Goal: Information Seeking & Learning: Learn about a topic

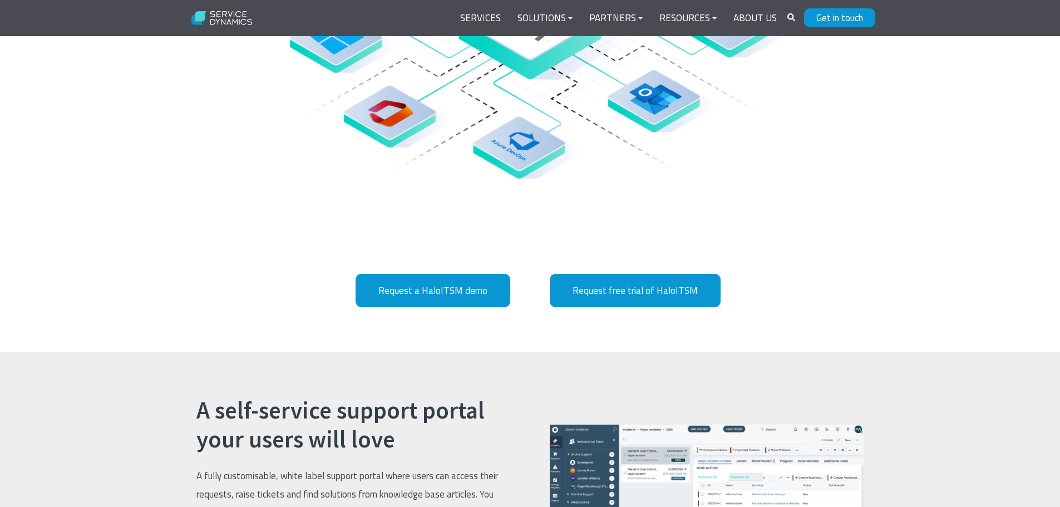
scroll to position [1112, 0]
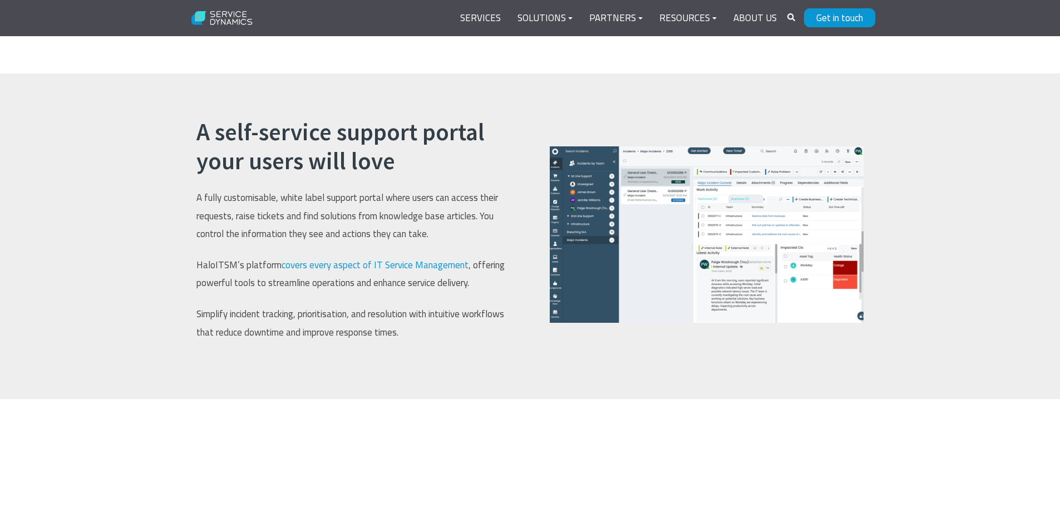
click at [733, 239] on img at bounding box center [707, 234] width 314 height 176
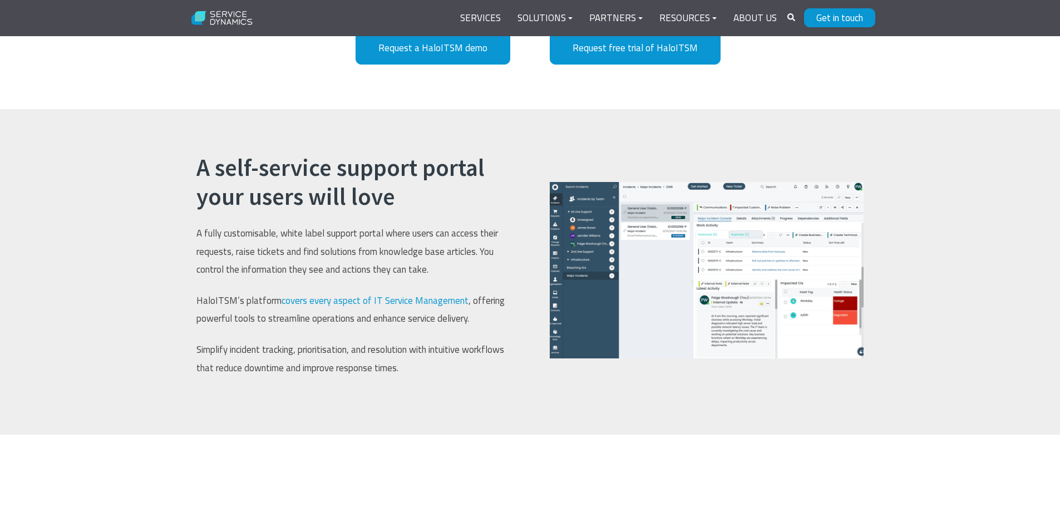
scroll to position [1057, 0]
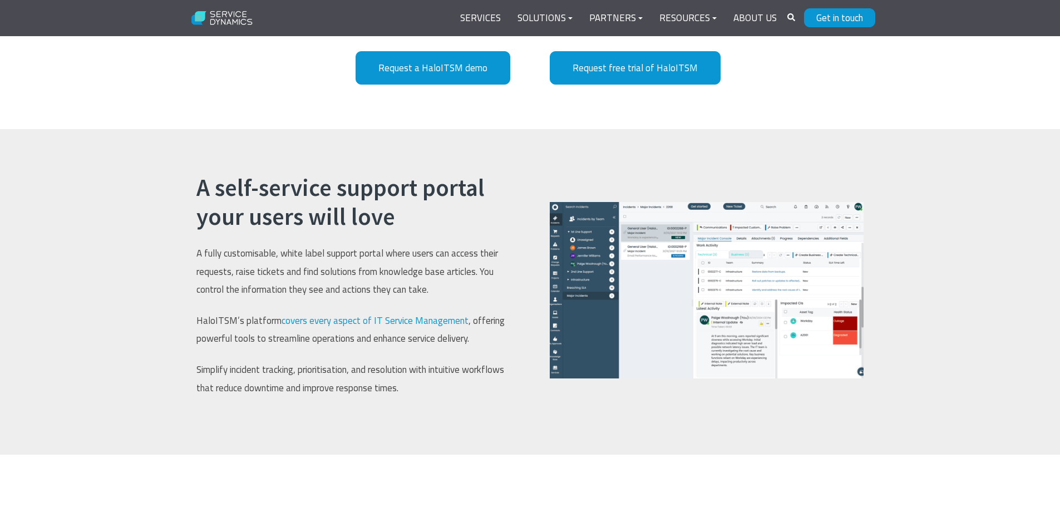
click at [594, 222] on img at bounding box center [707, 290] width 314 height 176
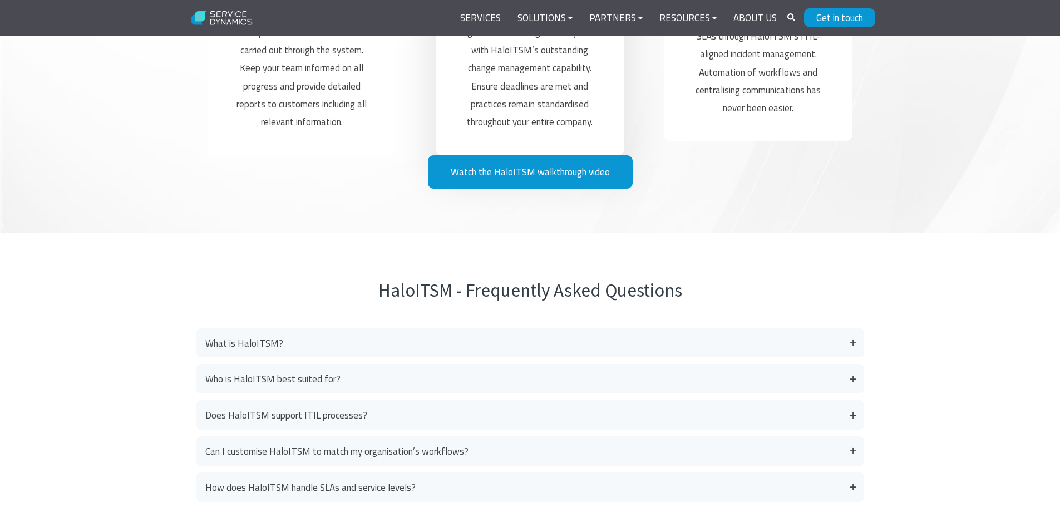
scroll to position [2892, 0]
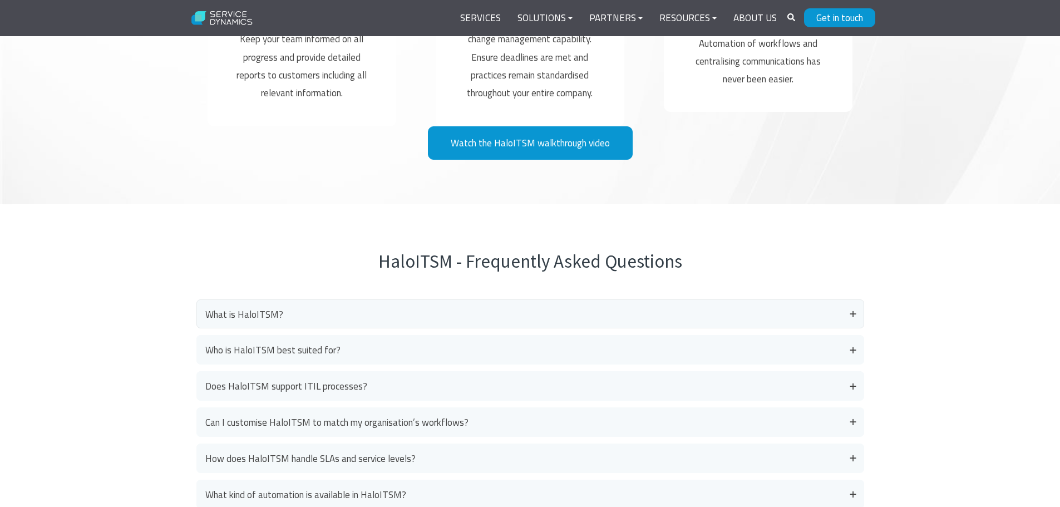
click at [464, 306] on link "What is HaloITSM?" at bounding box center [529, 313] width 667 height 29
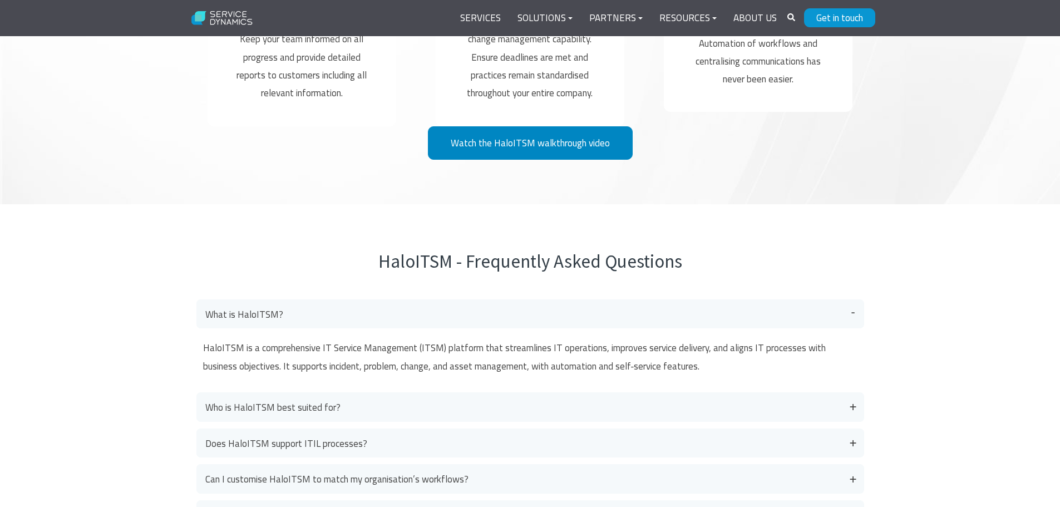
click at [534, 150] on link "Watch the HaloITSM walkthrough video" at bounding box center [530, 143] width 205 height 34
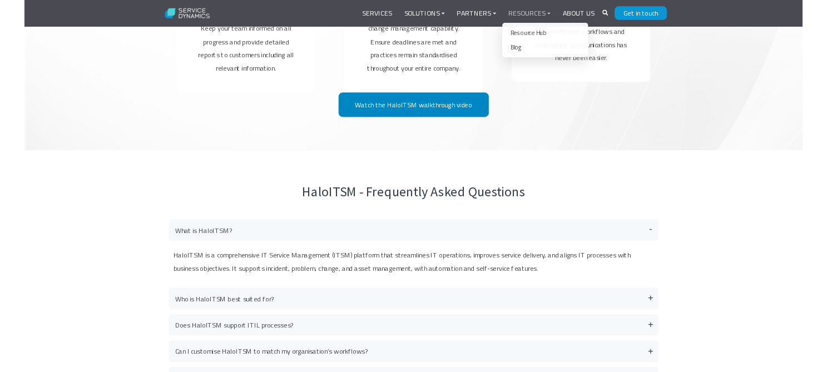
scroll to position [2841, 0]
